Goal: Complete application form: Complete application form

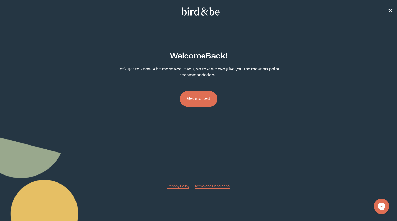
click at [206, 100] on button "Get started" at bounding box center [198, 99] width 37 height 16
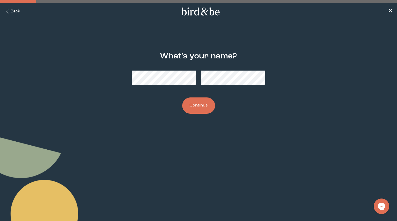
click at [202, 109] on button "Continue" at bounding box center [198, 105] width 33 height 16
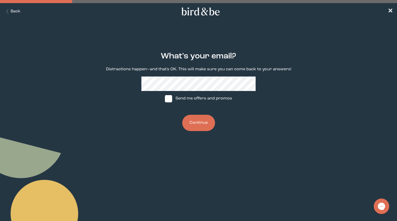
click at [169, 99] on span at bounding box center [168, 98] width 7 height 7
click at [165, 99] on input "Send me offers and promos" at bounding box center [164, 98] width 0 height 0
checkbox input "true"
click at [196, 123] on button "Continue" at bounding box center [198, 123] width 33 height 16
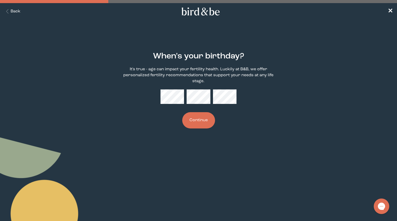
click at [203, 112] on div "When's your birthday? It's true - age can impact your fertility health. Luckily…" at bounding box center [198, 90] width 190 height 93
click at [197, 121] on button "Continue" at bounding box center [198, 120] width 33 height 16
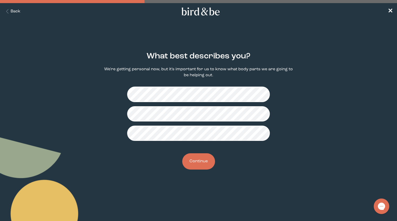
click at [194, 163] on button "Continue" at bounding box center [198, 161] width 33 height 16
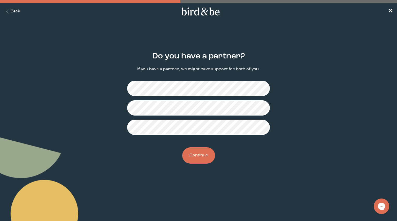
click at [206, 155] on button "Continue" at bounding box center [198, 155] width 33 height 16
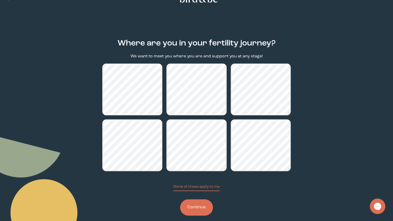
scroll to position [20, 0]
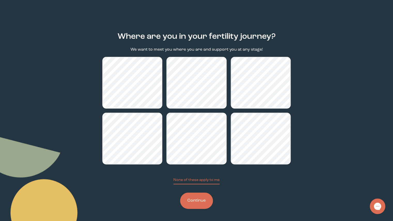
click at [196, 196] on button "Continue" at bounding box center [196, 200] width 33 height 16
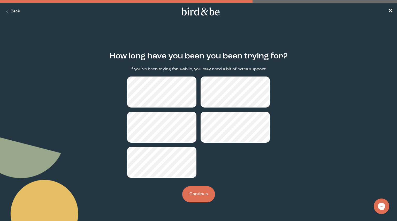
click at [198, 194] on button "Continue" at bounding box center [198, 194] width 33 height 16
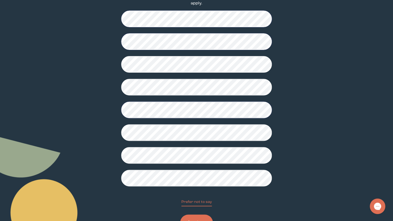
scroll to position [77, 0]
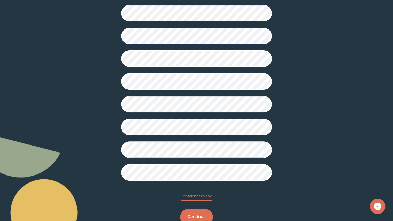
click at [195, 211] on button "Continue" at bounding box center [196, 217] width 33 height 16
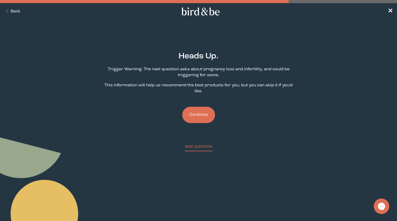
click at [202, 118] on button "Continue" at bounding box center [198, 115] width 33 height 16
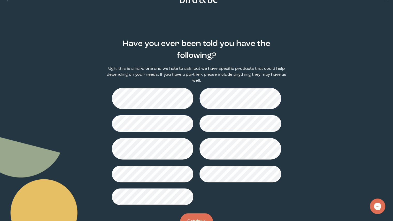
scroll to position [27, 0]
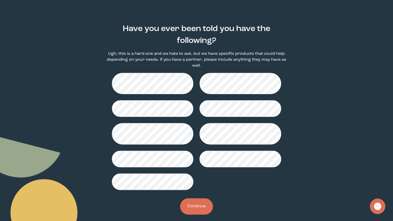
click at [194, 202] on button "Continue" at bounding box center [196, 206] width 33 height 16
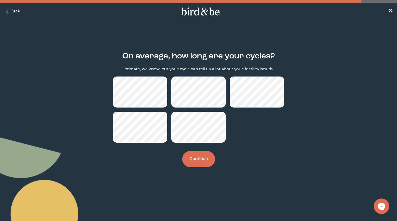
click at [204, 162] on button "Continue" at bounding box center [198, 159] width 33 height 16
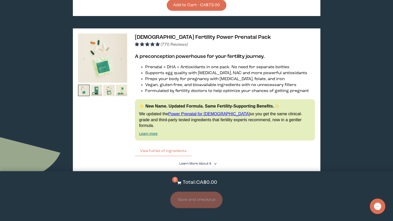
scroll to position [671, 0]
